Goal: Task Accomplishment & Management: Use online tool/utility

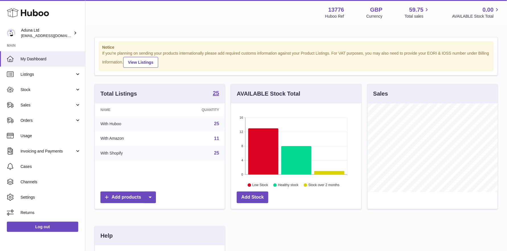
scroll to position [89, 130]
click at [60, 102] on link "Sales" at bounding box center [42, 104] width 85 height 15
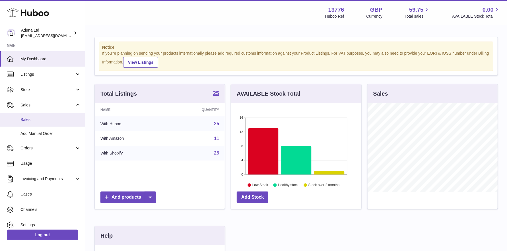
click at [38, 117] on span "Sales" at bounding box center [50, 119] width 60 height 5
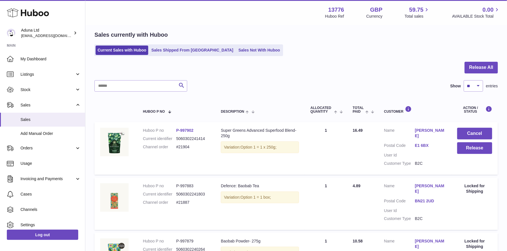
scroll to position [28, 0]
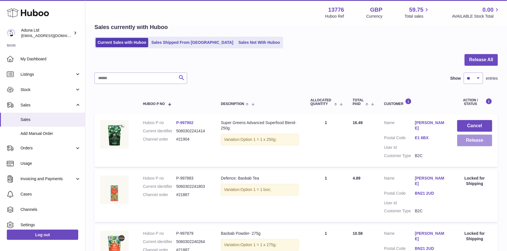
click at [481, 143] on button "Release" at bounding box center [474, 141] width 35 height 12
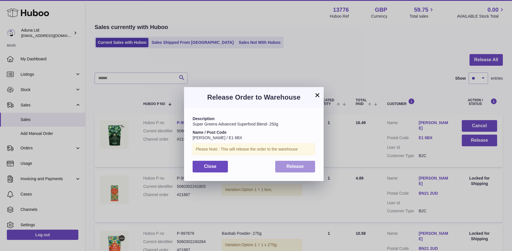
click at [299, 164] on span "Release" at bounding box center [294, 166] width 17 height 5
